Goal: Task Accomplishment & Management: Complete application form

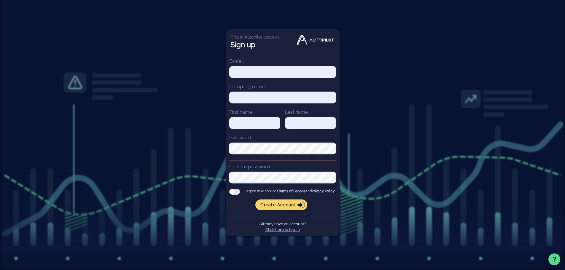
click at [245, 75] on div at bounding box center [282, 72] width 107 height 12
click at [245, 74] on div at bounding box center [282, 72] width 107 height 12
click at [242, 68] on input "E-mail" at bounding box center [282, 72] width 107 height 8
type input "[EMAIL_ADDRESS][DOMAIN_NAME]"
type input "QUALITY CORNER"
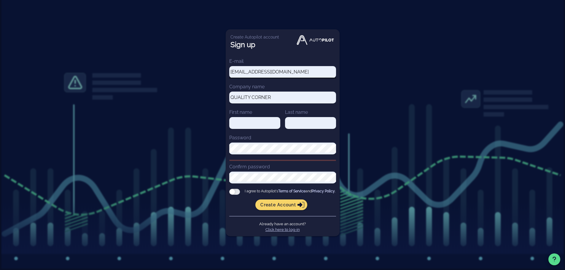
type input "[PERSON_NAME]"
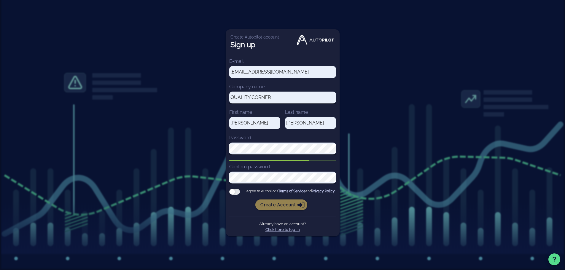
click at [262, 205] on span "Create account" at bounding box center [281, 204] width 42 height 5
click at [235, 191] on div at bounding box center [234, 192] width 11 height 6
click at [0, 0] on input "I agree to Autopilot's Terms of Service and Privacy Policy ." at bounding box center [0, 0] width 0 height 0
click at [267, 204] on span "Create account" at bounding box center [281, 204] width 42 height 5
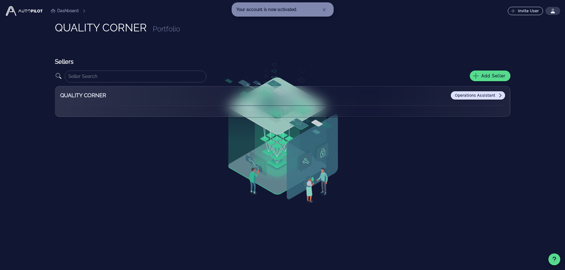
click at [467, 96] on span "Operations Assistant" at bounding box center [477, 95] width 47 height 5
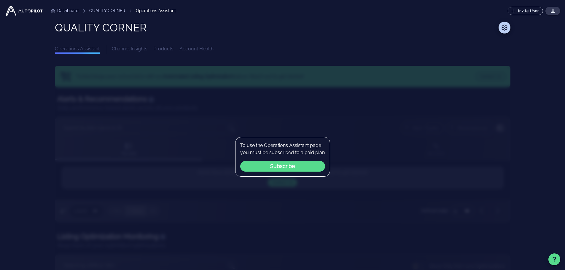
click at [289, 167] on button "Subscribe" at bounding box center [282, 166] width 85 height 11
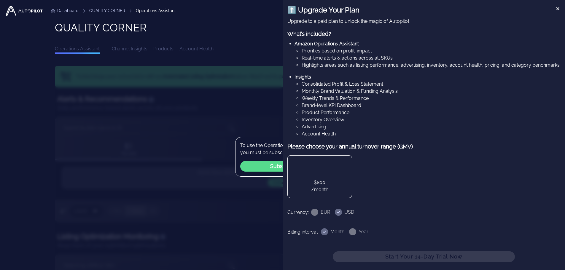
click at [558, 5] on button at bounding box center [557, 8] width 5 height 7
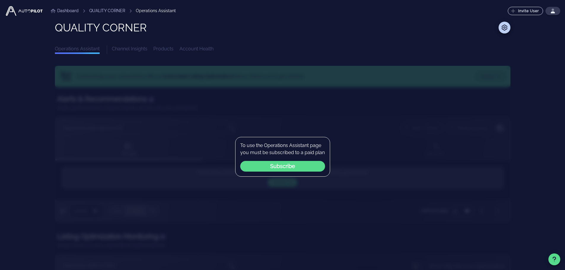
drag, startPoint x: 133, startPoint y: 43, endPoint x: 135, endPoint y: 49, distance: 5.9
click at [133, 45] on div "QUALITY CORNER Operations Assistant Channel Insights Products Account Health" at bounding box center [282, 38] width 455 height 32
click at [135, 49] on div "Channel Insights Products Account Health" at bounding box center [311, 49] width 398 height 9
click at [107, 10] on link "QUALITY CORNER" at bounding box center [107, 11] width 36 height 6
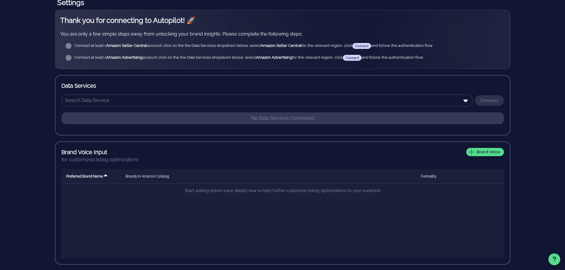
scroll to position [69, 0]
click at [478, 151] on span "Brand Voice" at bounding box center [484, 151] width 30 height 5
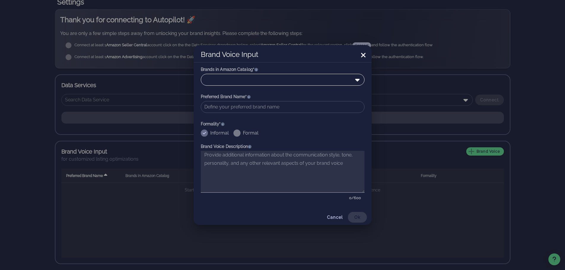
click at [226, 81] on div at bounding box center [278, 79] width 148 height 11
type input "FUNERICA"
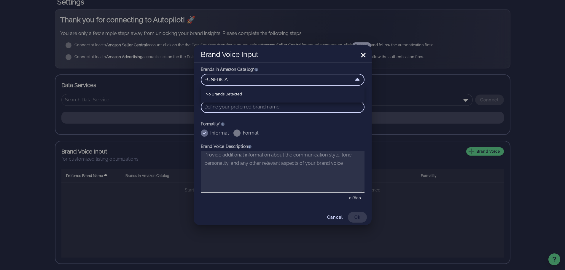
click at [230, 108] on input "text" at bounding box center [282, 106] width 156 height 9
click at [222, 82] on div at bounding box center [278, 79] width 148 height 11
click at [135, 219] on div at bounding box center [282, 135] width 565 height 270
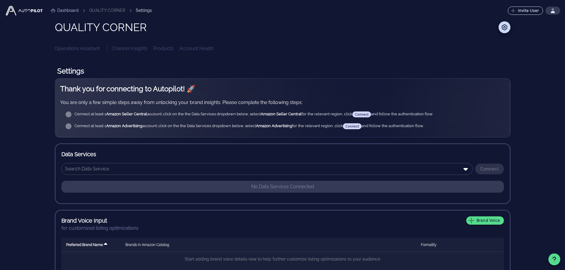
scroll to position [0, 0]
